Goal: Find specific page/section: Find specific page/section

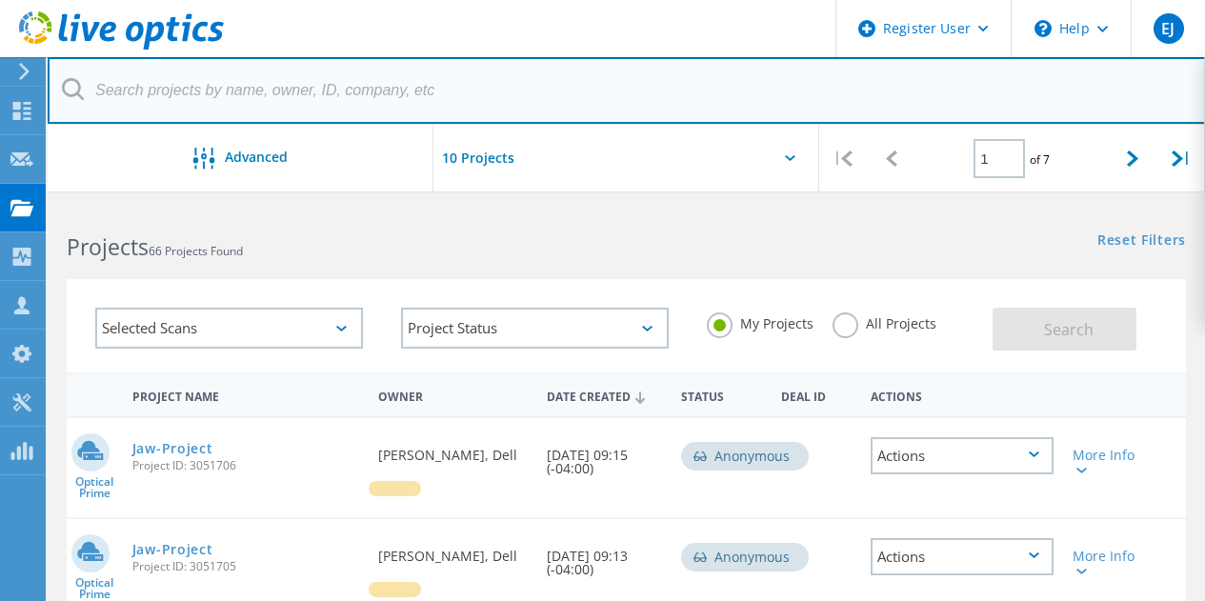
click at [491, 91] on input "text" at bounding box center [627, 90] width 1158 height 67
paste input "@[DOMAIN_NAME]"
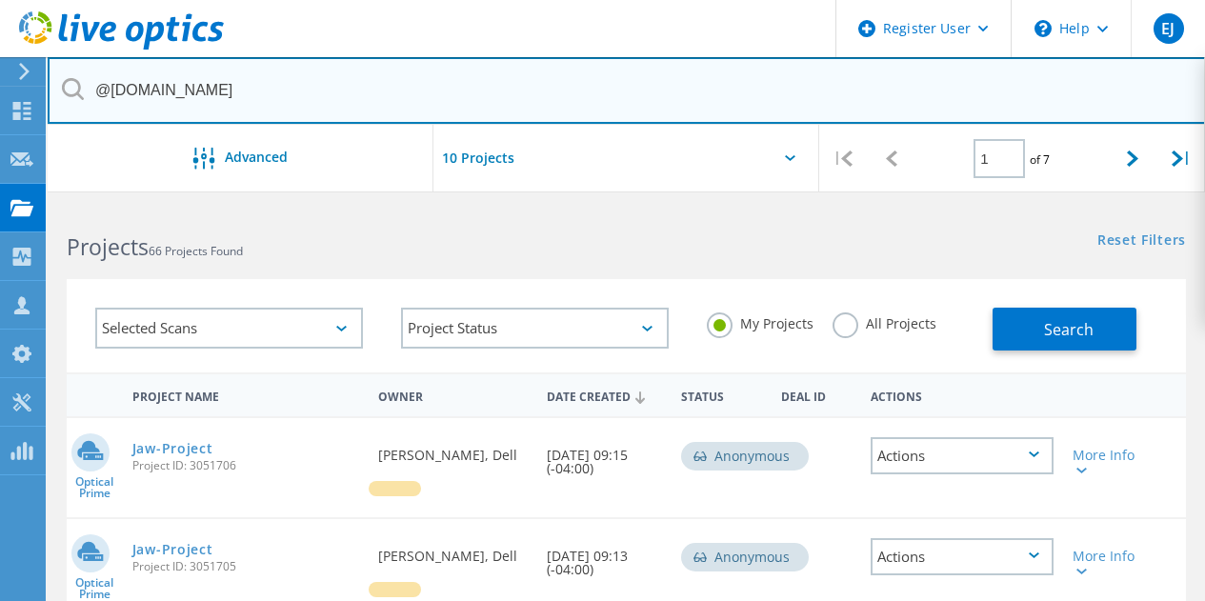
type input "@[DOMAIN_NAME]"
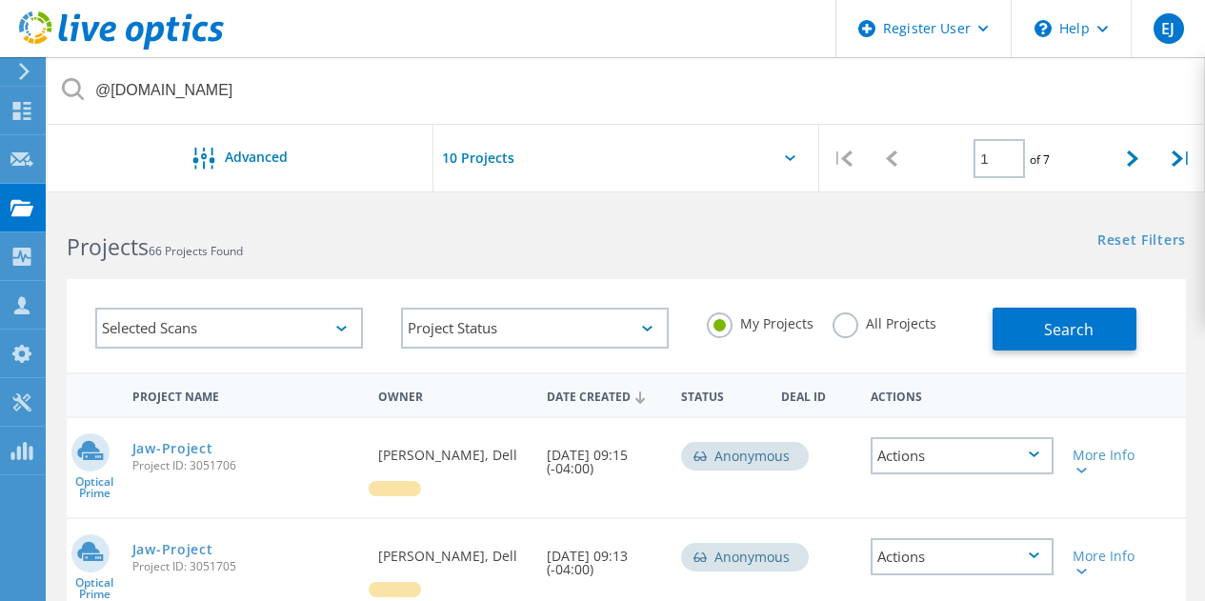
click at [834, 321] on label "All Projects" at bounding box center [885, 321] width 104 height 18
click at [0, 0] on input "All Projects" at bounding box center [0, 0] width 0 height 0
click at [1067, 325] on span "Search" at bounding box center [1069, 329] width 50 height 21
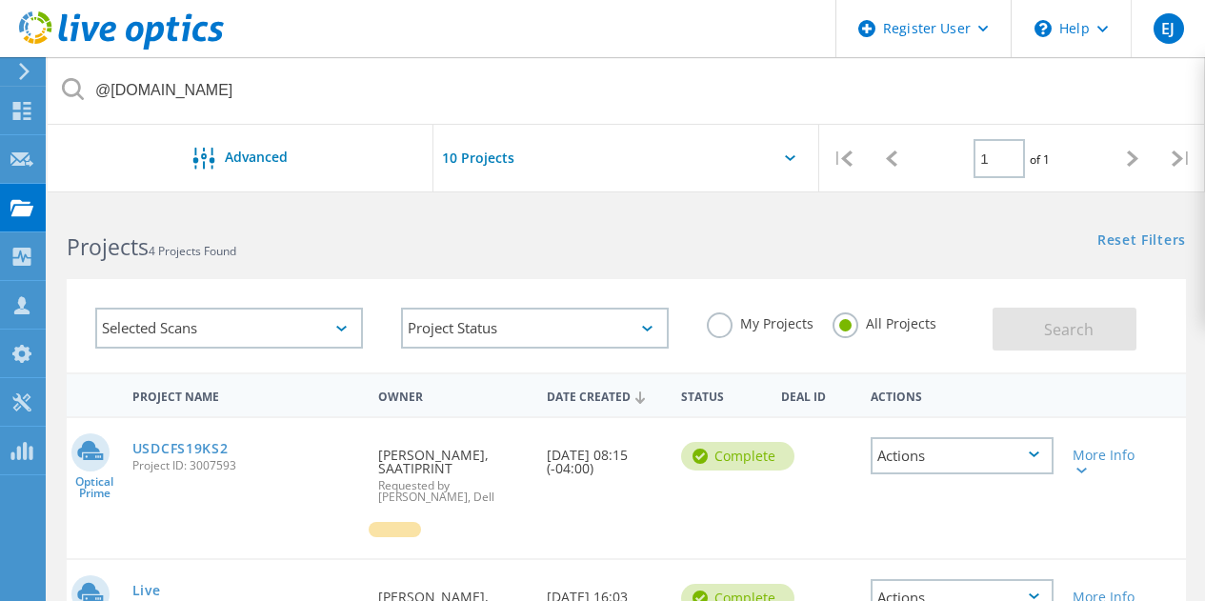
click at [154, 472] on span "Project ID: 3007593" at bounding box center [246, 465] width 228 height 11
drag, startPoint x: 154, startPoint y: 472, endPoint x: 204, endPoint y: 471, distance: 49.5
click at [204, 471] on span "Project ID: 3007593" at bounding box center [246, 465] width 228 height 11
copy span "Project ID: 3007593"
click at [199, 450] on link "USDCFS19KS2" at bounding box center [180, 448] width 96 height 13
